Goal: Task Accomplishment & Management: Complete application form

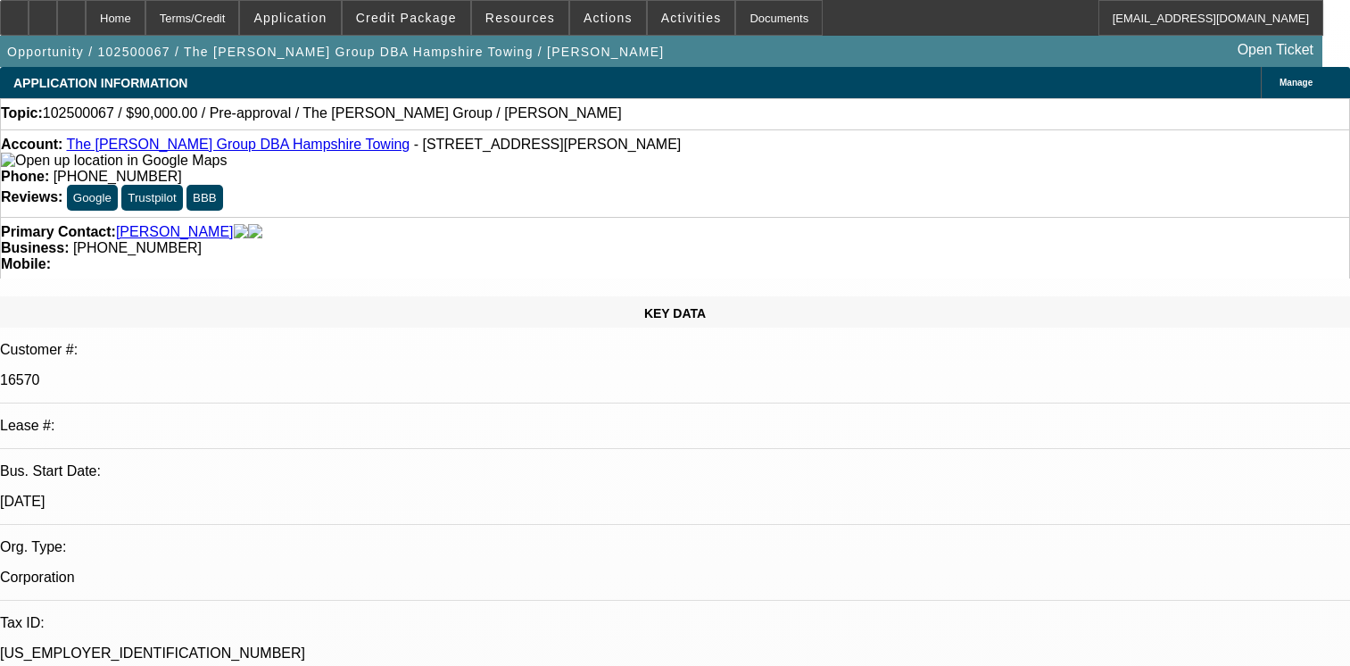
select select "0"
select select "2"
select select "0.1"
select select "4"
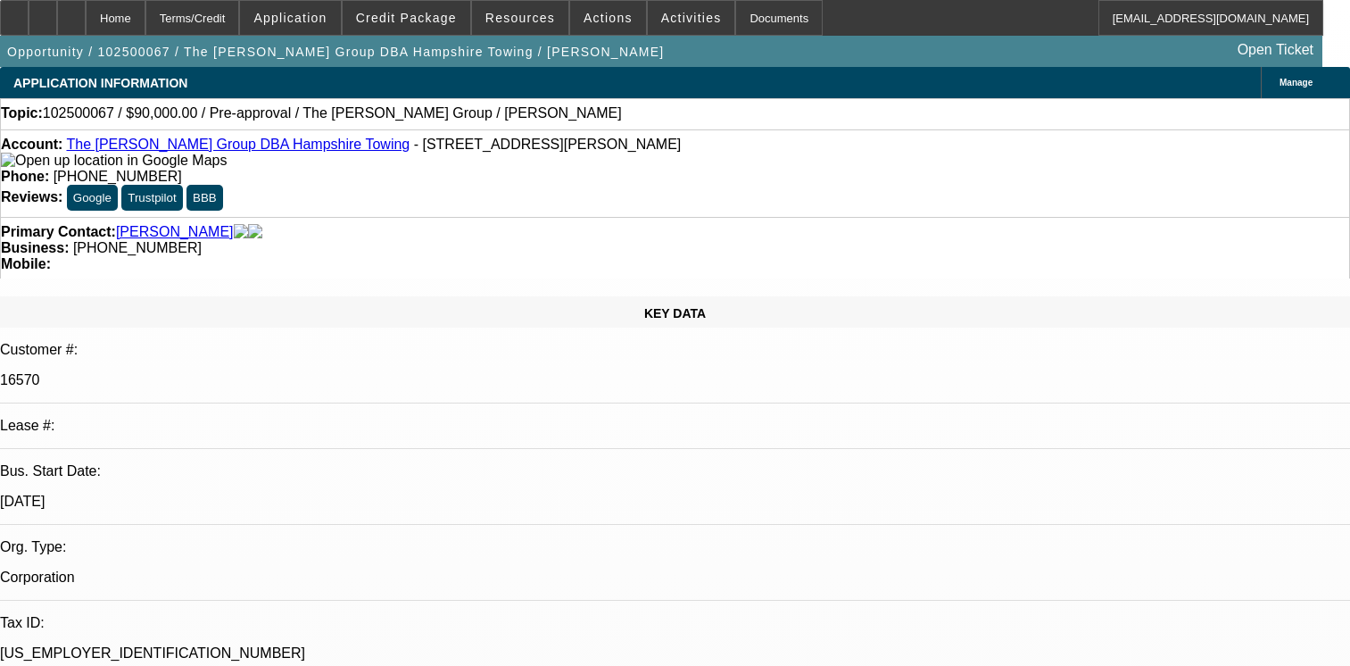
scroll to position [999, 0]
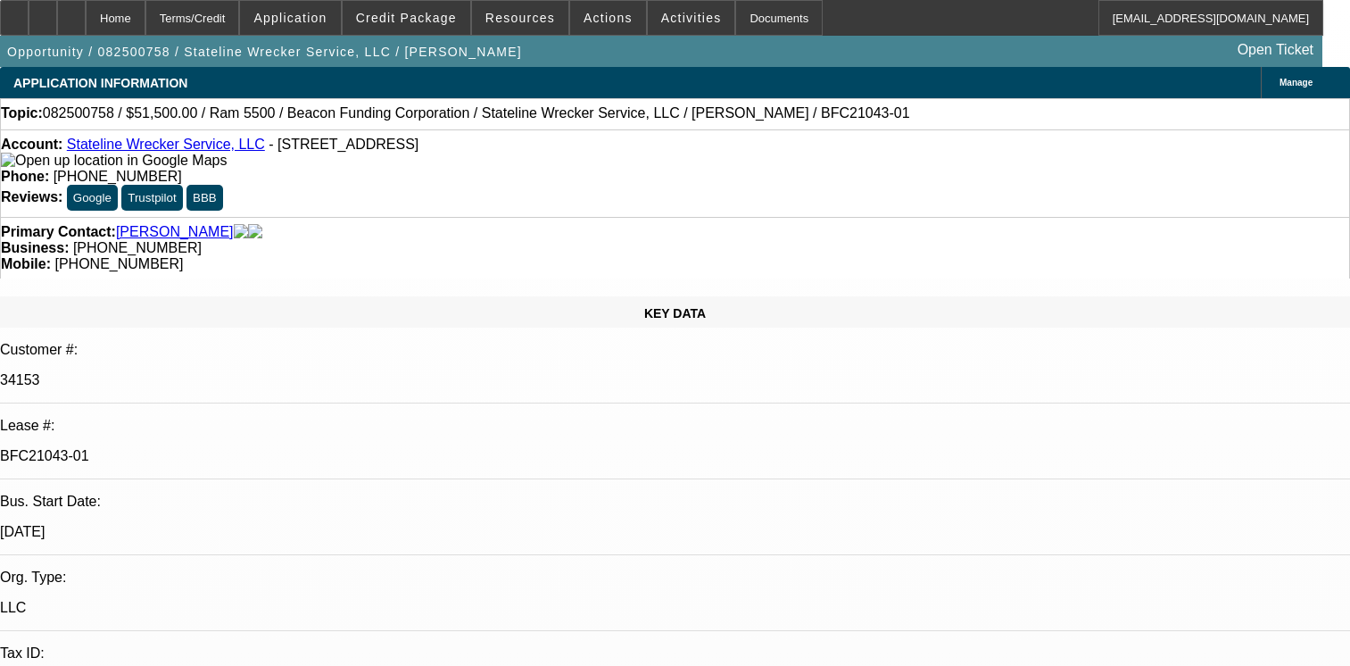
select select "0"
select select "2"
select select "0.1"
select select "4"
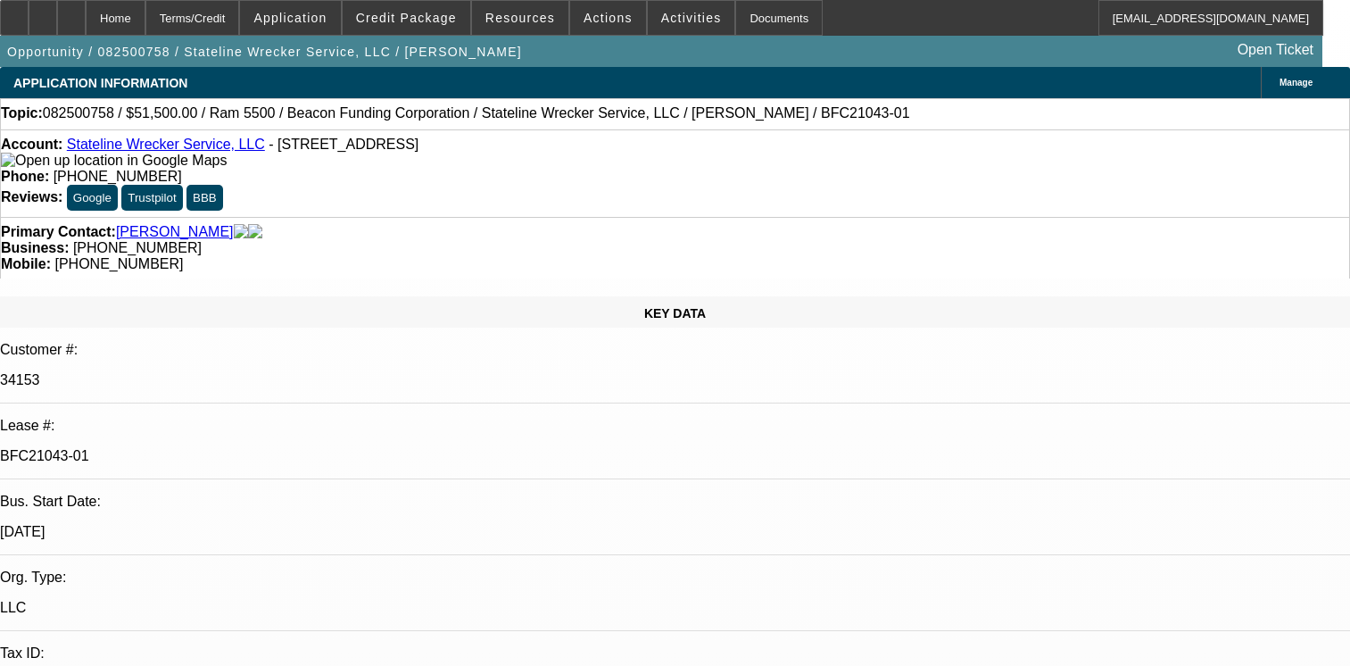
select select "0"
select select "2"
select select "0.1"
select select "4"
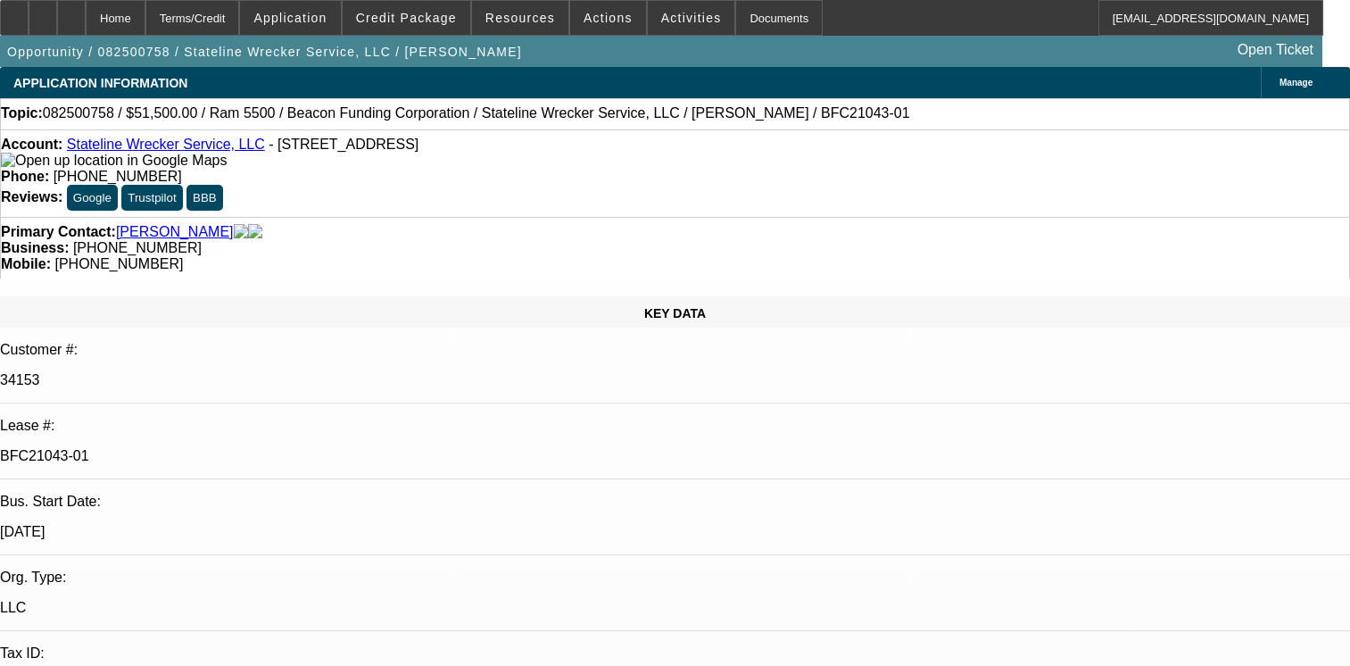
select select "0"
select select "2"
select select "0.1"
select select "4"
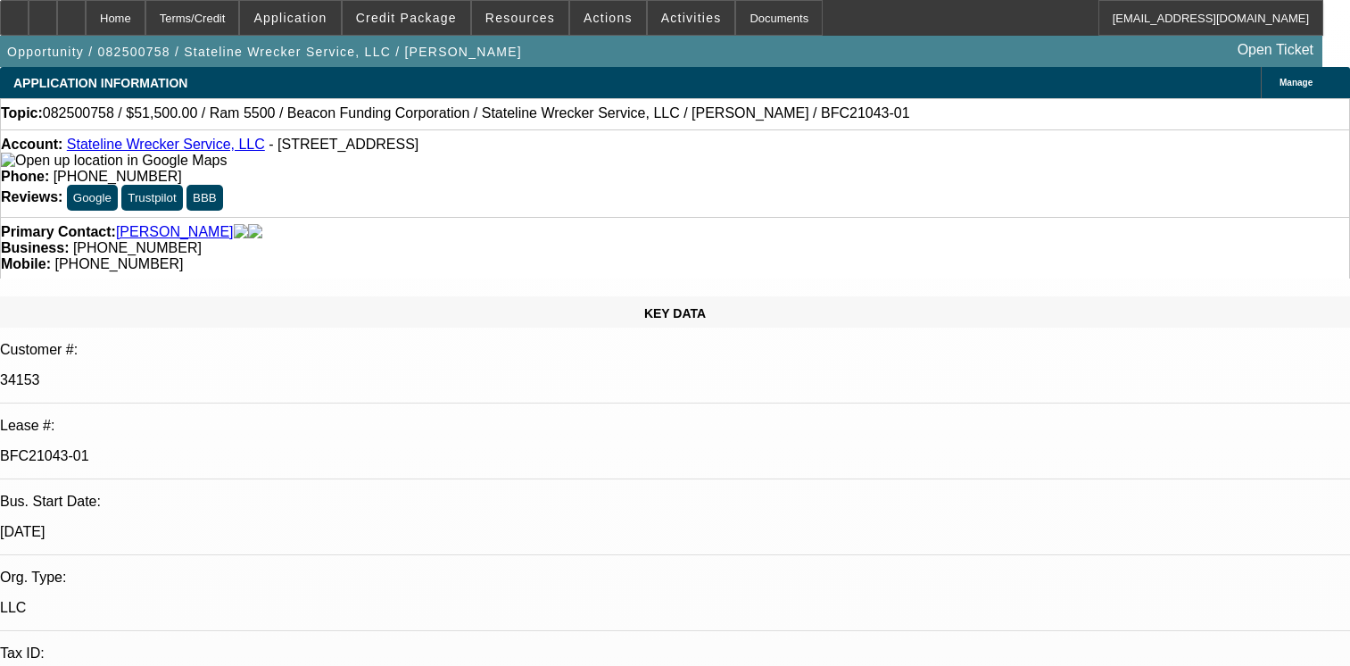
select select "0"
select select "2"
select select "0.1"
select select "4"
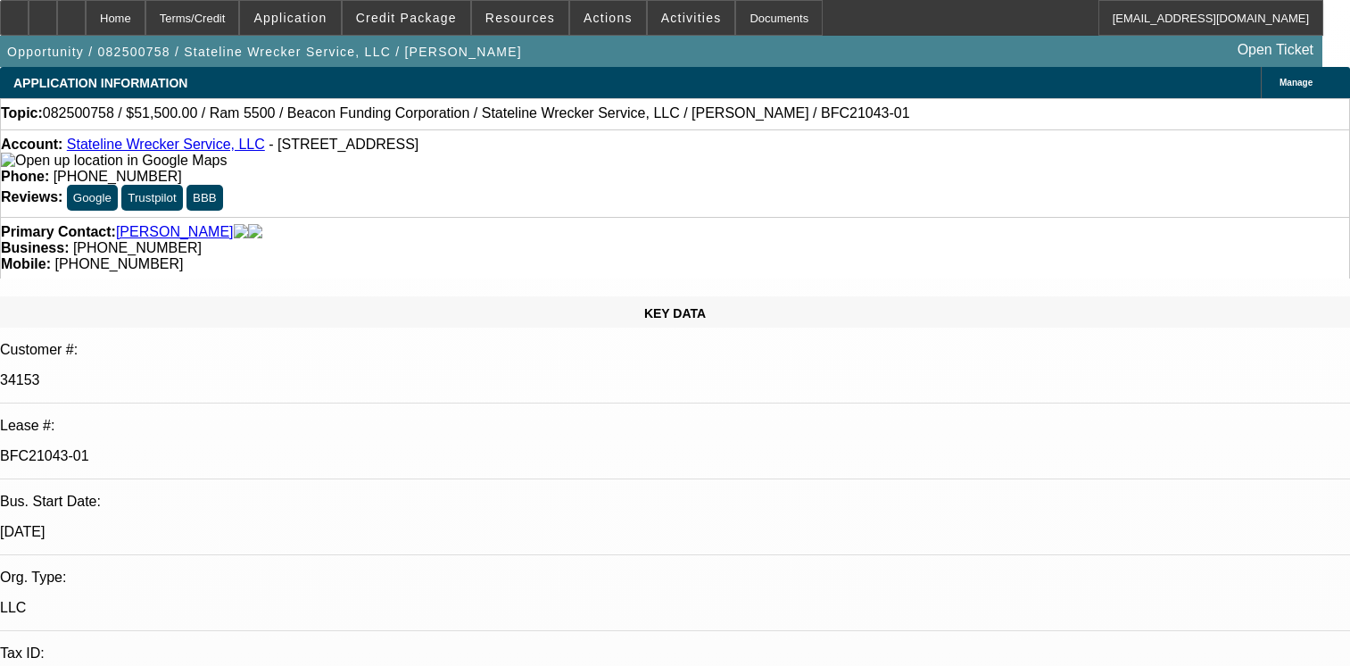
scroll to position [1405, 0]
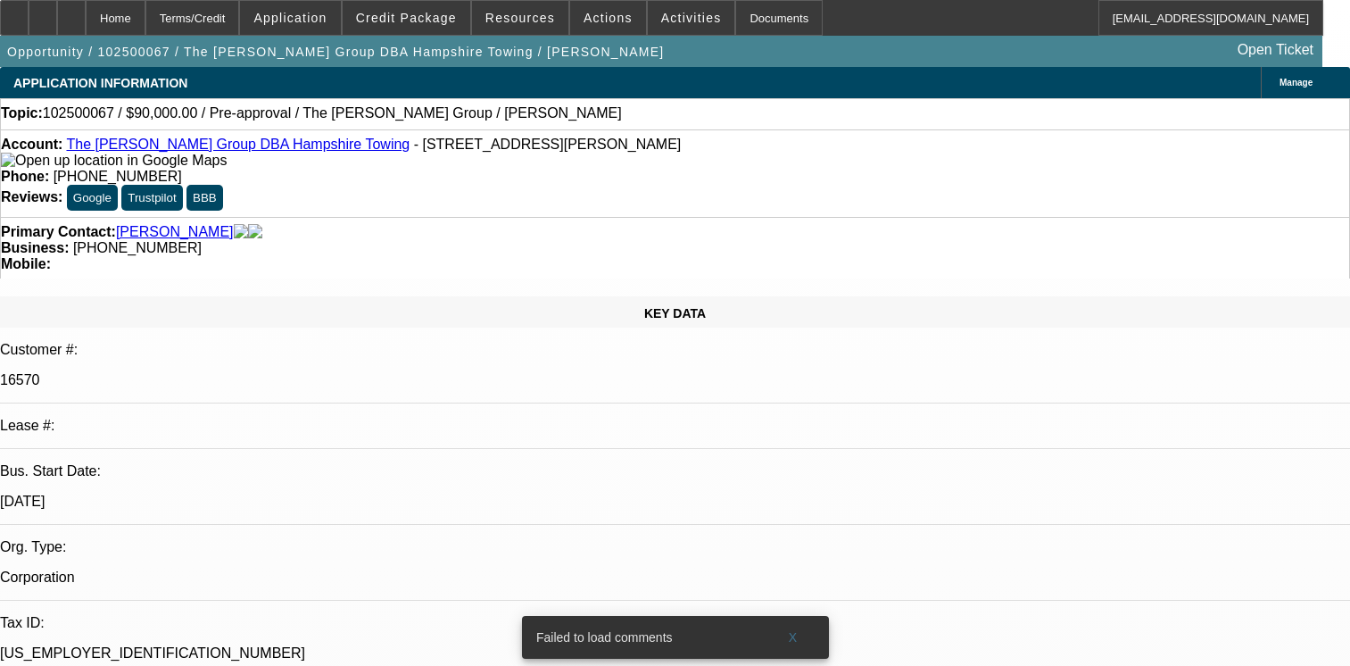
select select "0"
select select "2"
select select "0.1"
select select "4"
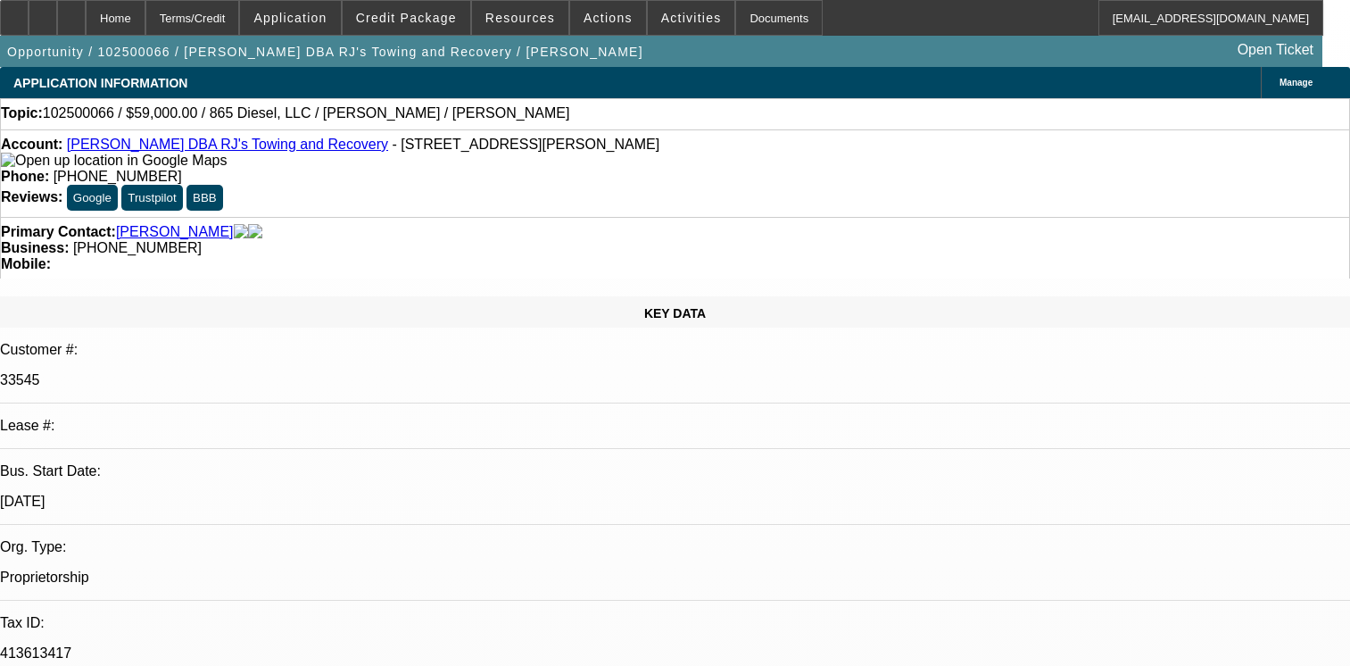
select select "0"
select select "2"
select select "0.1"
select select "4"
